Goal: Find specific page/section: Find specific page/section

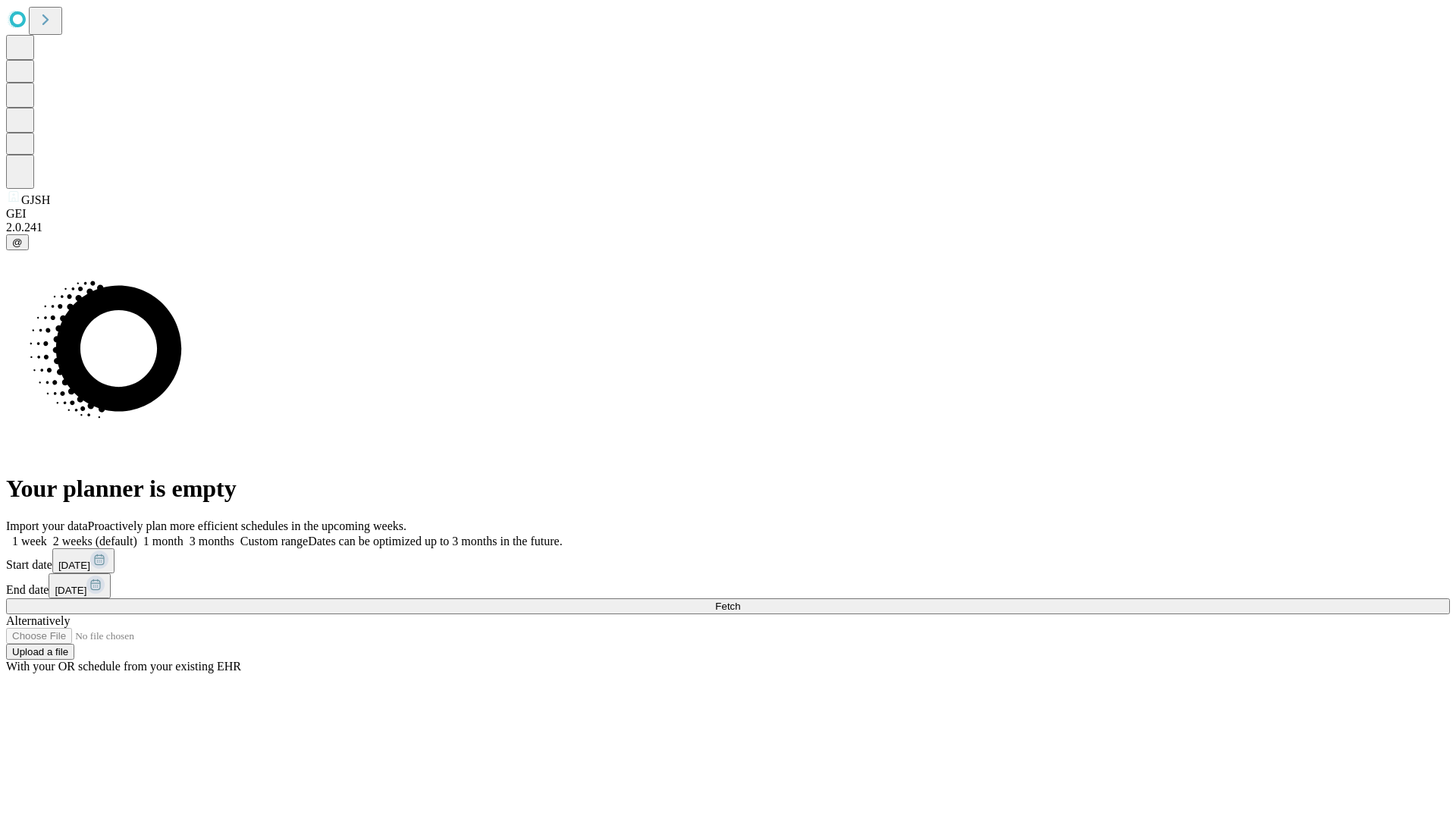
click at [740, 601] on span "Fetch" at bounding box center [728, 606] width 25 height 11
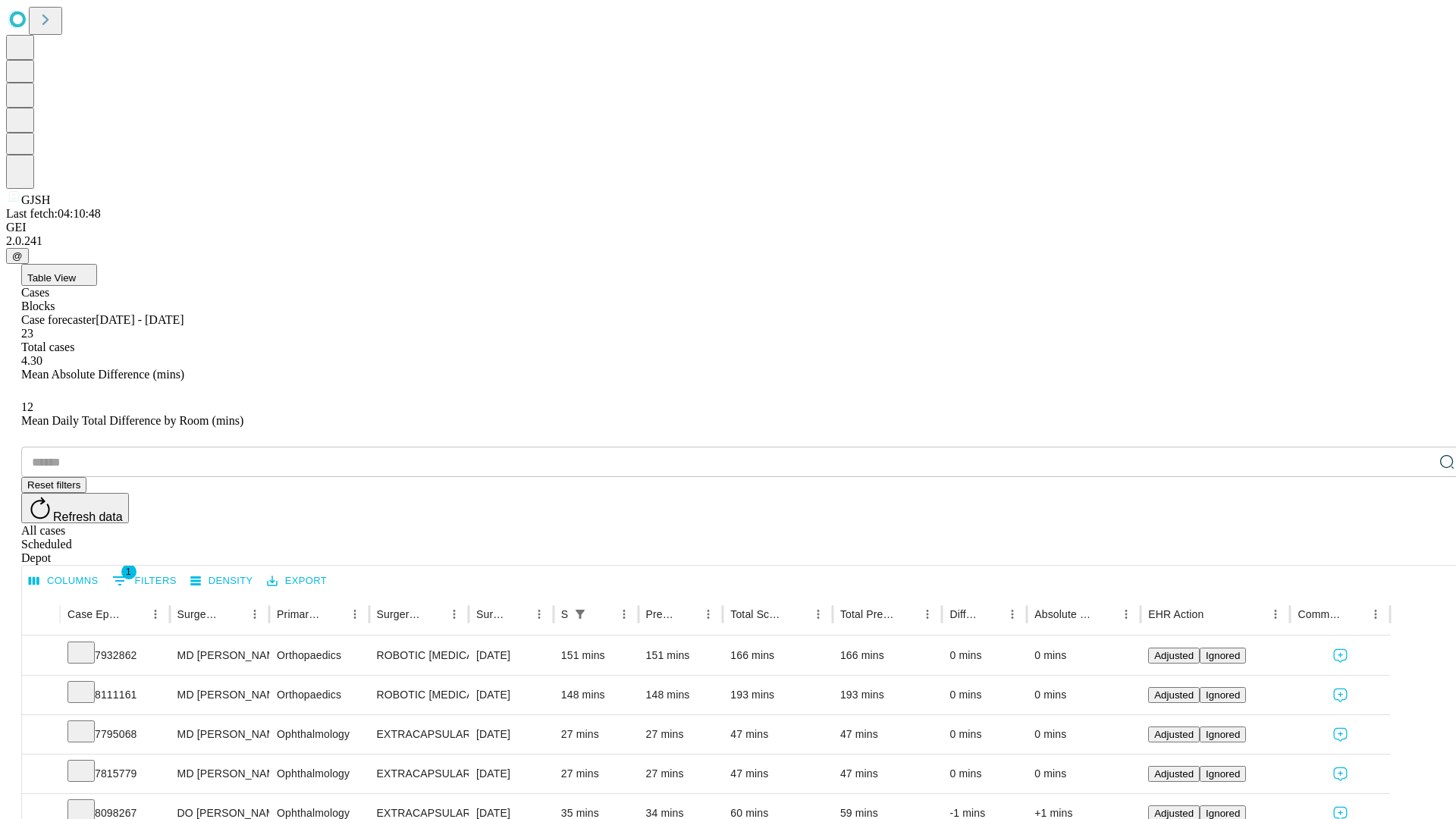
scroll to position [50, 0]
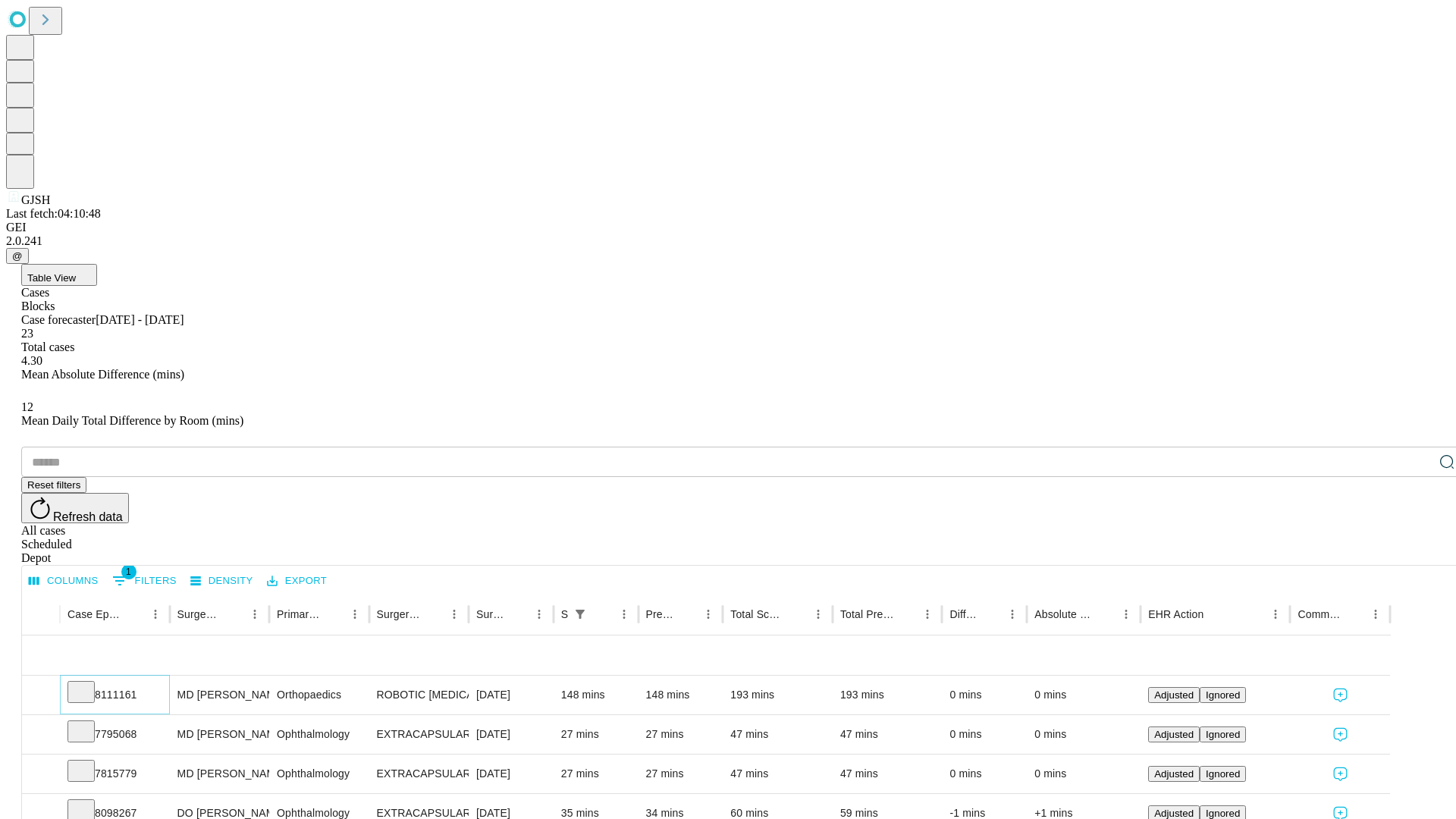
click at [89, 684] on icon at bounding box center [80, 691] width 15 height 15
